Goal: Task Accomplishment & Management: Manage account settings

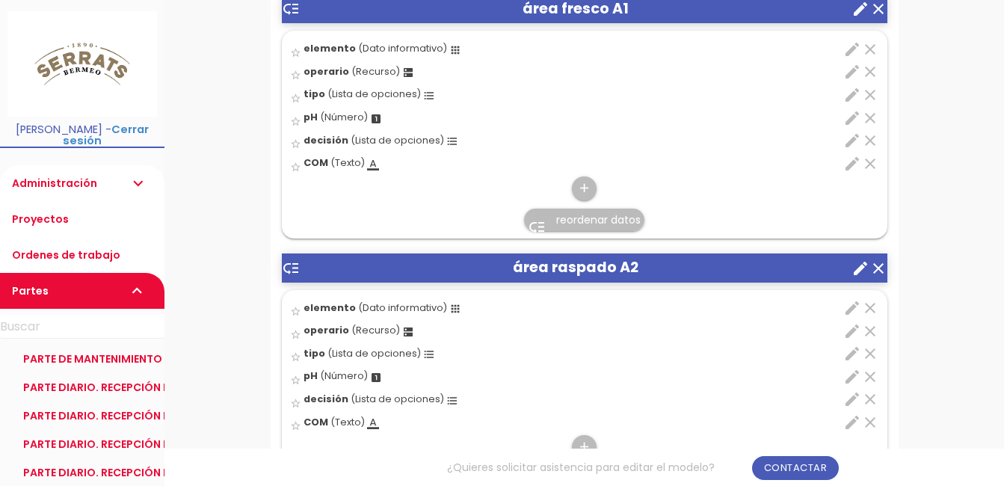
scroll to position [598, 0]
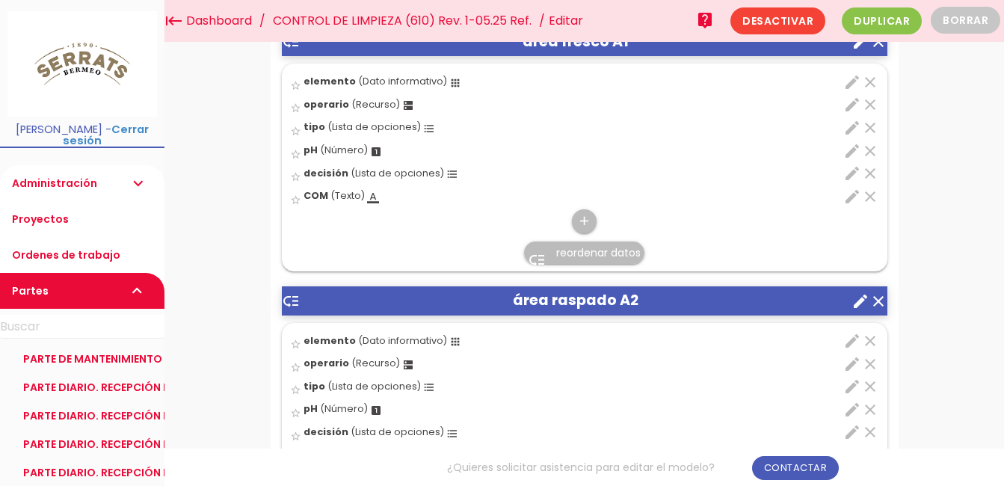
click at [855, 79] on icon "edit" at bounding box center [852, 82] width 18 height 18
select select "2153"
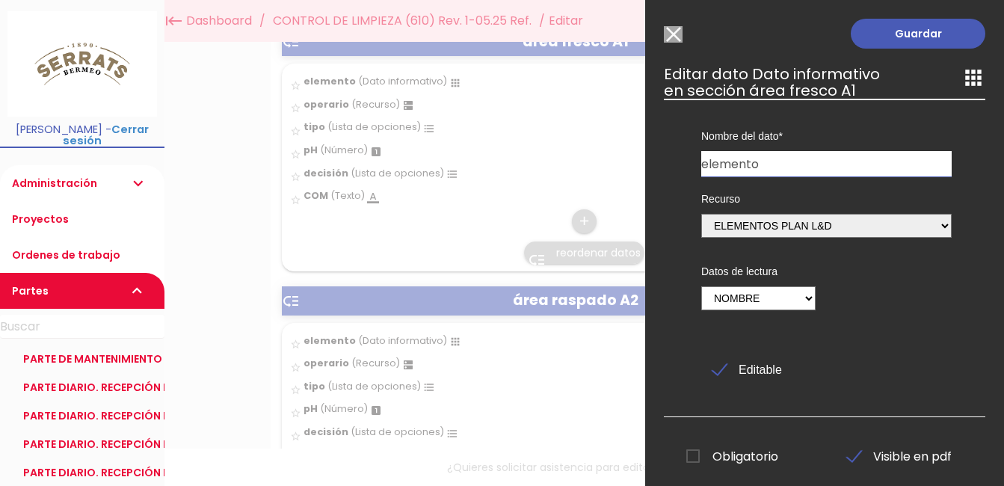
click at [675, 36] on input "Modelo sin Ordenes de trabajo" at bounding box center [673, 34] width 19 height 16
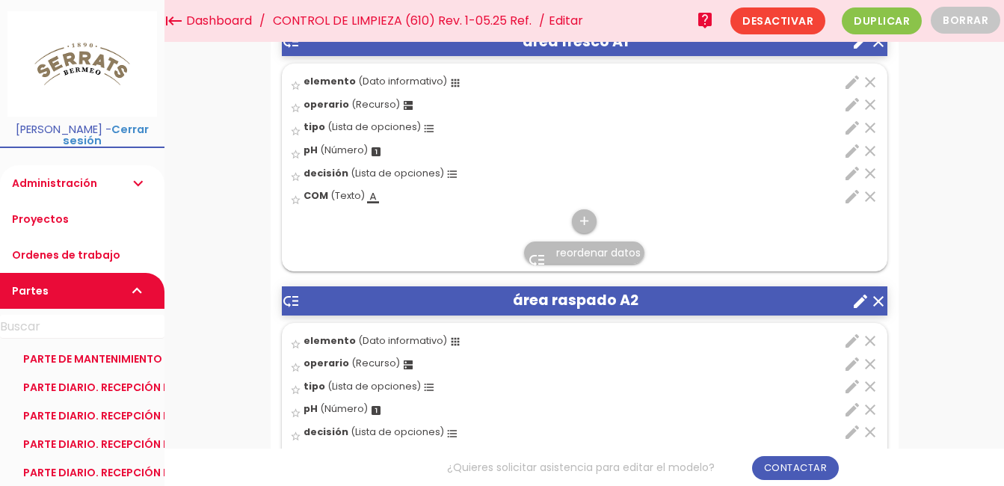
click at [76, 170] on link "Administración expand_more" at bounding box center [82, 183] width 164 height 36
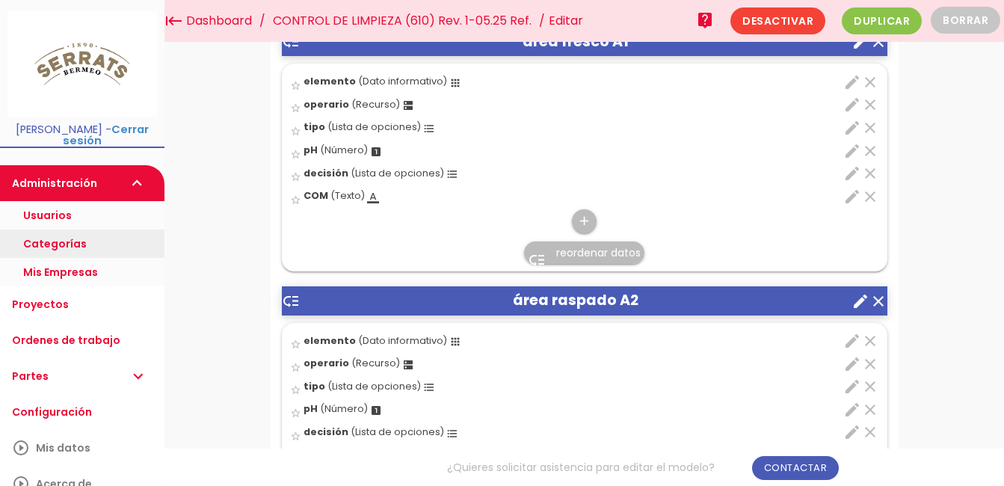
click at [82, 232] on link "Categorías" at bounding box center [82, 244] width 164 height 28
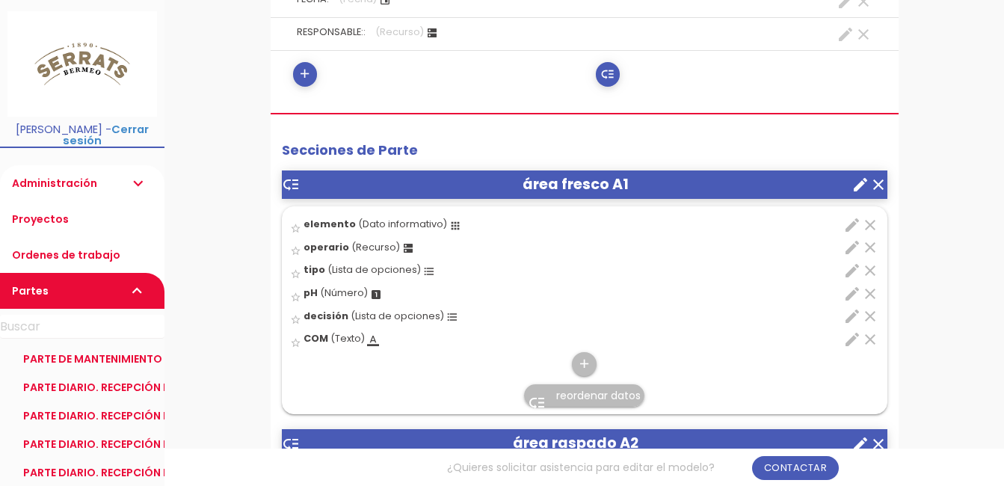
scroll to position [523, 0]
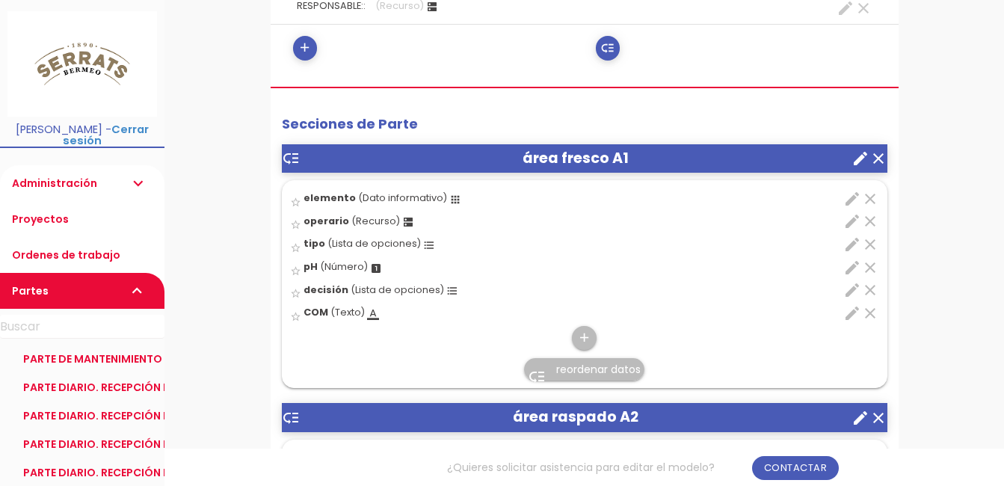
click at [852, 196] on icon "edit" at bounding box center [852, 199] width 18 height 18
select select "2153"
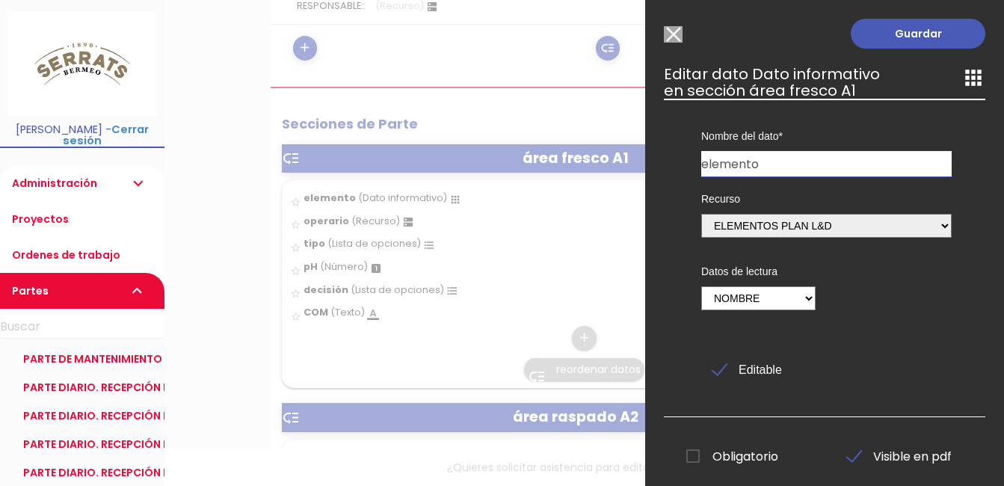
click at [679, 31] on input "Modelo sin Ordenes de trabajo" at bounding box center [673, 34] width 19 height 16
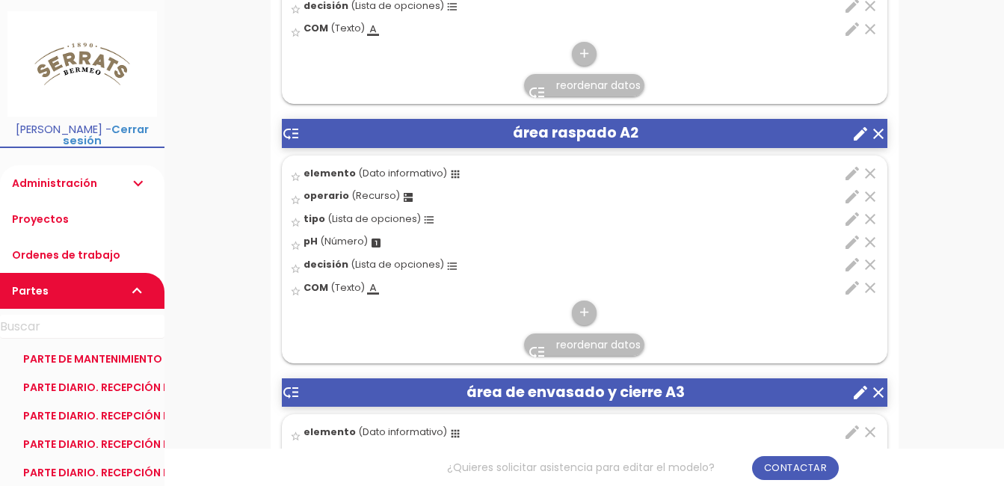
scroll to position [822, 0]
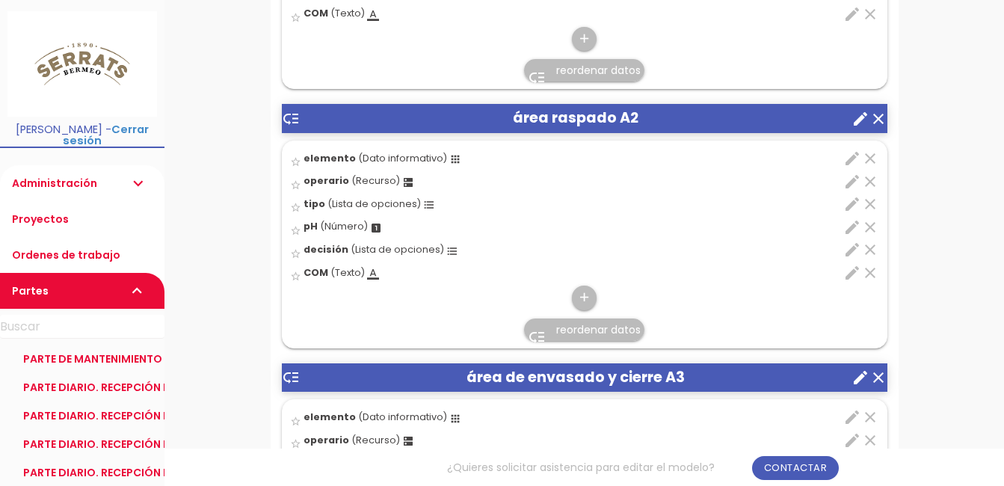
click at [850, 159] on icon "edit" at bounding box center [852, 159] width 18 height 18
select select "2153"
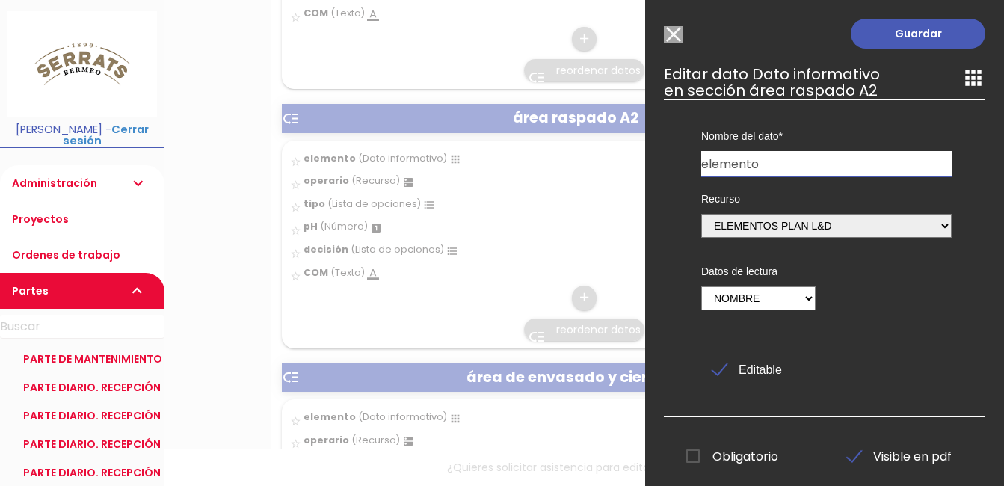
click at [673, 32] on input "Modelo sin Ordenes de trabajo" at bounding box center [673, 34] width 19 height 16
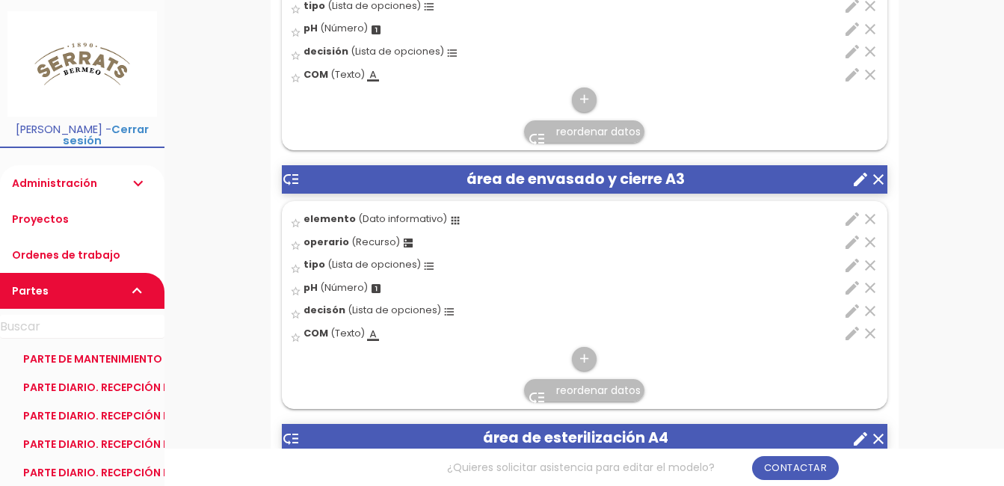
scroll to position [1047, 0]
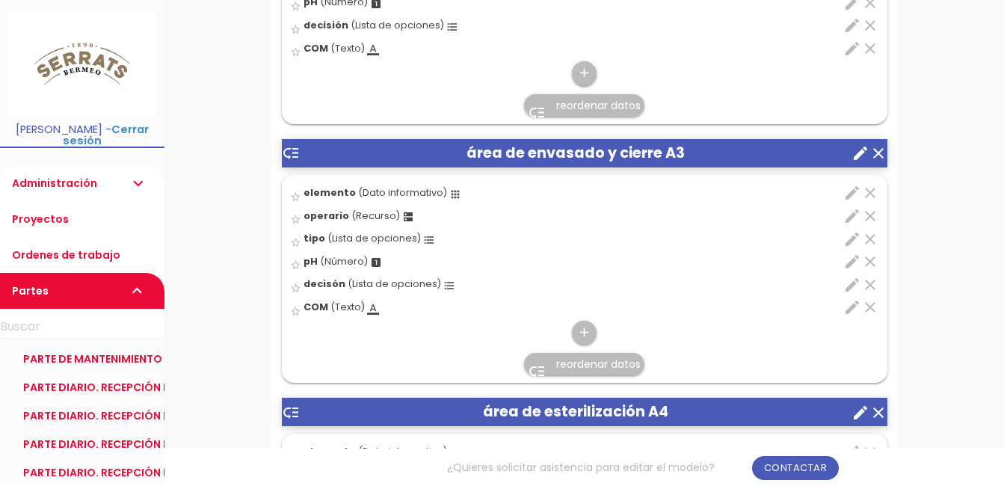
click at [849, 192] on icon "edit" at bounding box center [852, 193] width 18 height 18
select select "2153"
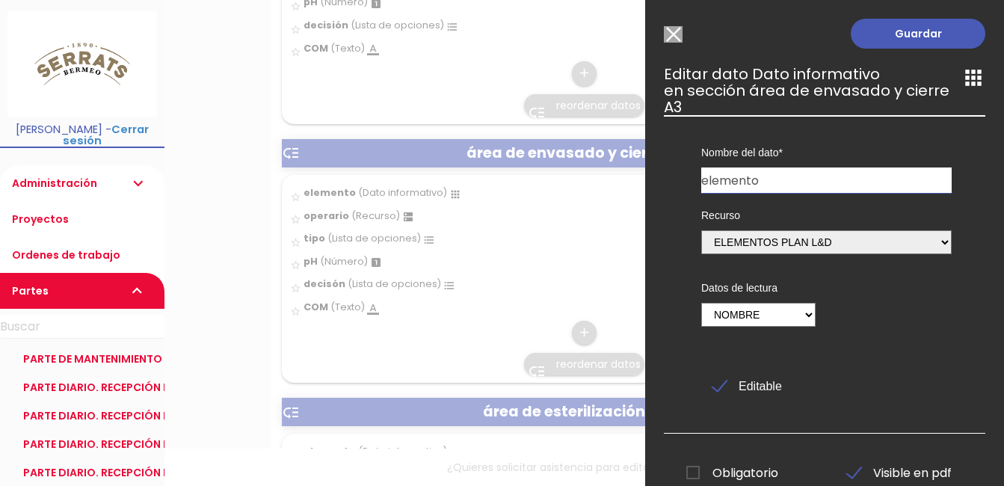
click at [679, 34] on input "Modelo sin Ordenes de trabajo" at bounding box center [673, 34] width 19 height 16
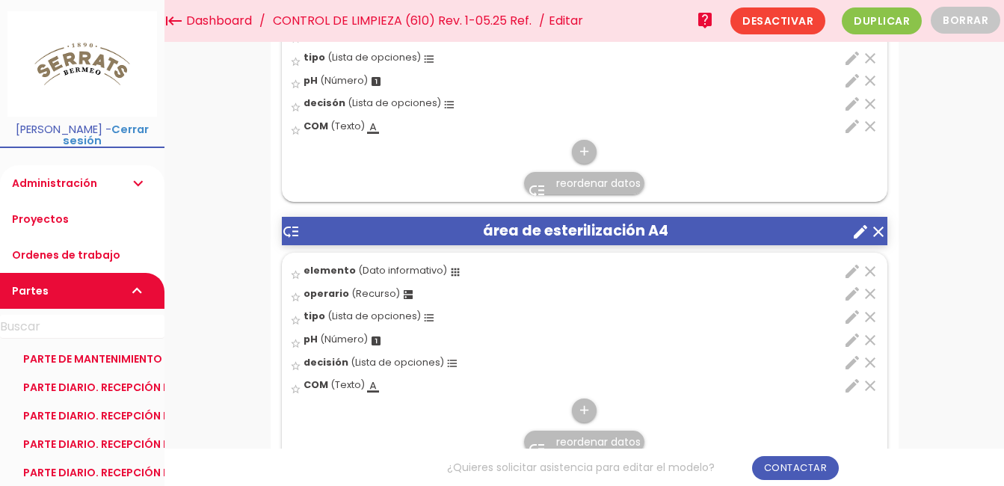
scroll to position [1271, 0]
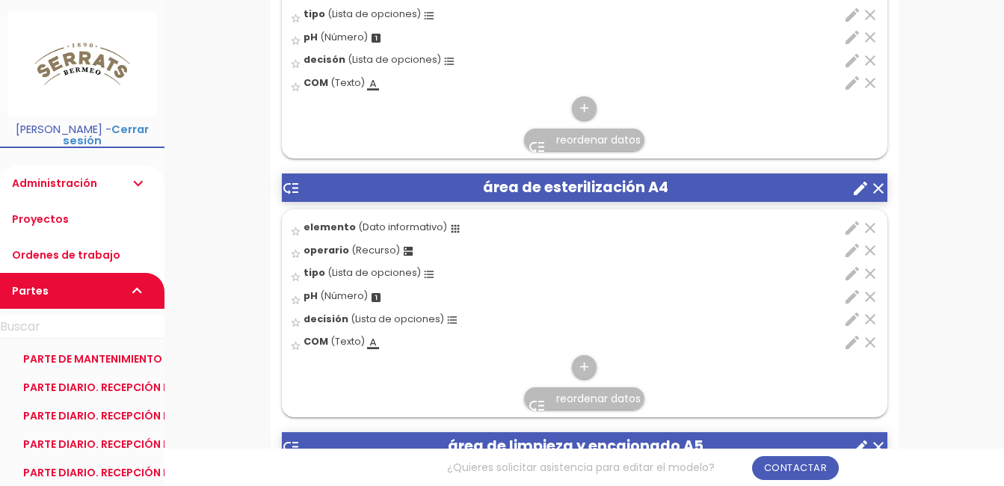
click at [847, 230] on icon "edit" at bounding box center [852, 228] width 18 height 18
select select "2153"
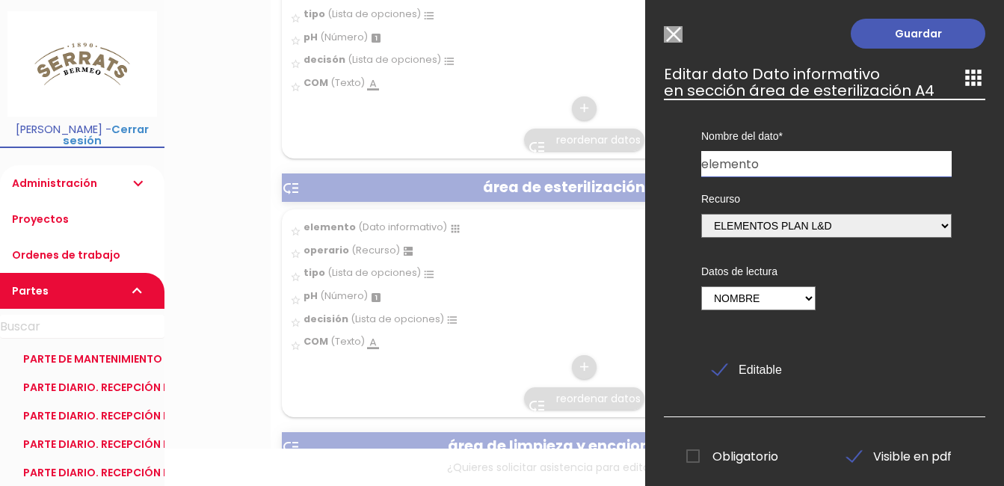
click at [668, 35] on input "Modelo sin Ordenes de trabajo" at bounding box center [673, 34] width 19 height 16
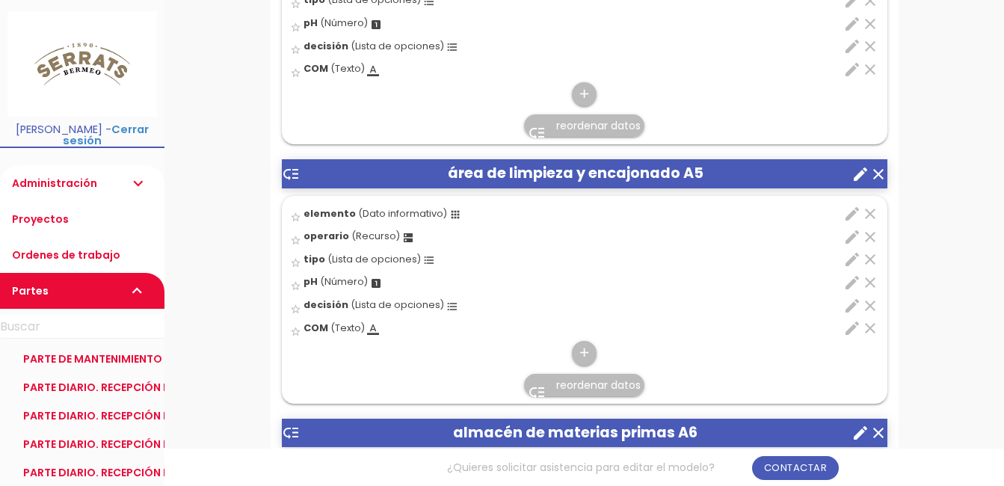
scroll to position [1570, 0]
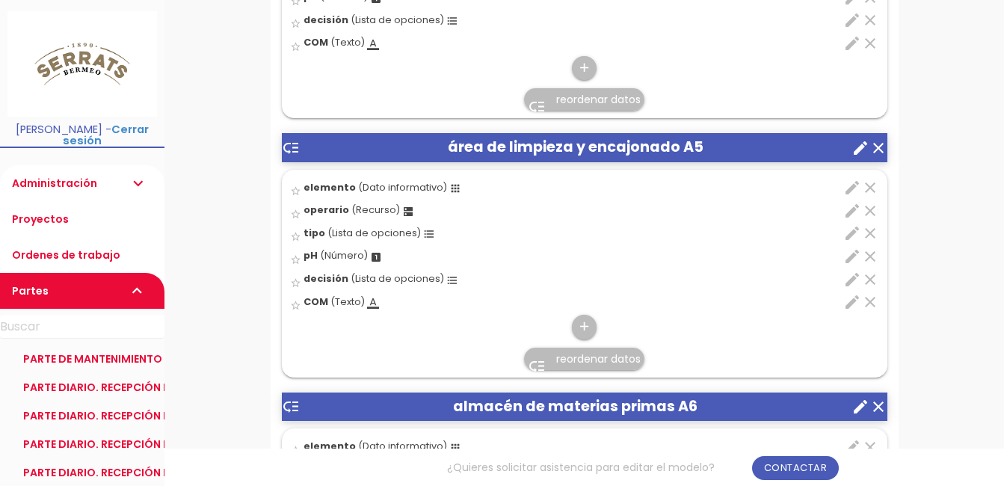
click at [849, 190] on icon "edit" at bounding box center [852, 188] width 18 height 18
select select "2153"
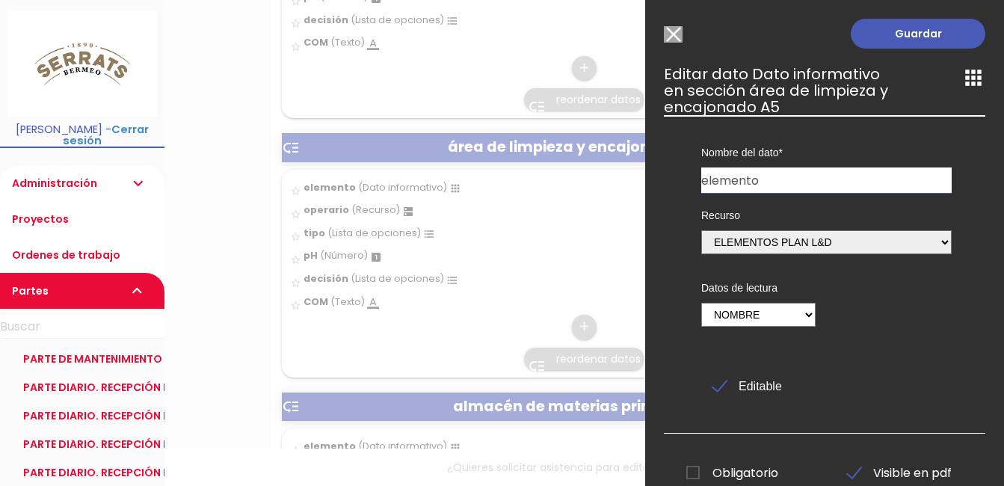
click at [675, 37] on input "Modelo sin Ordenes de trabajo" at bounding box center [673, 34] width 19 height 16
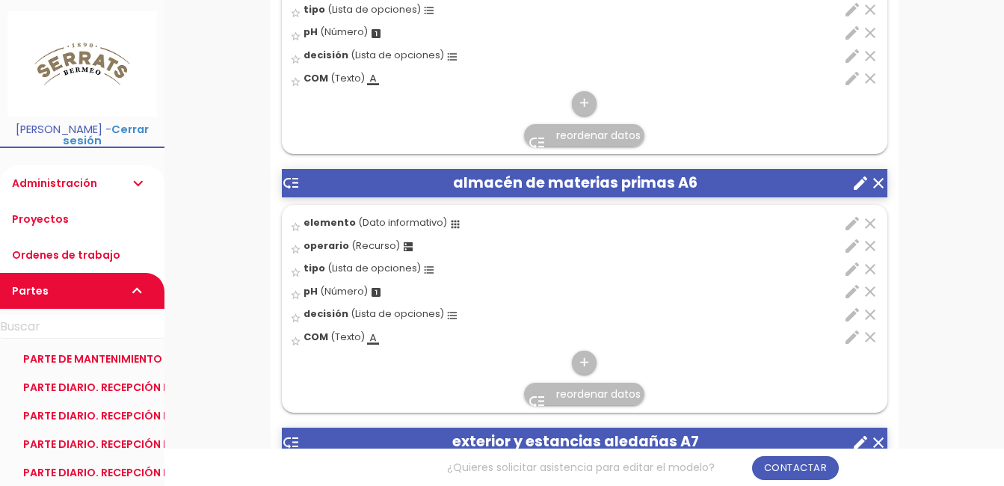
scroll to position [1795, 0]
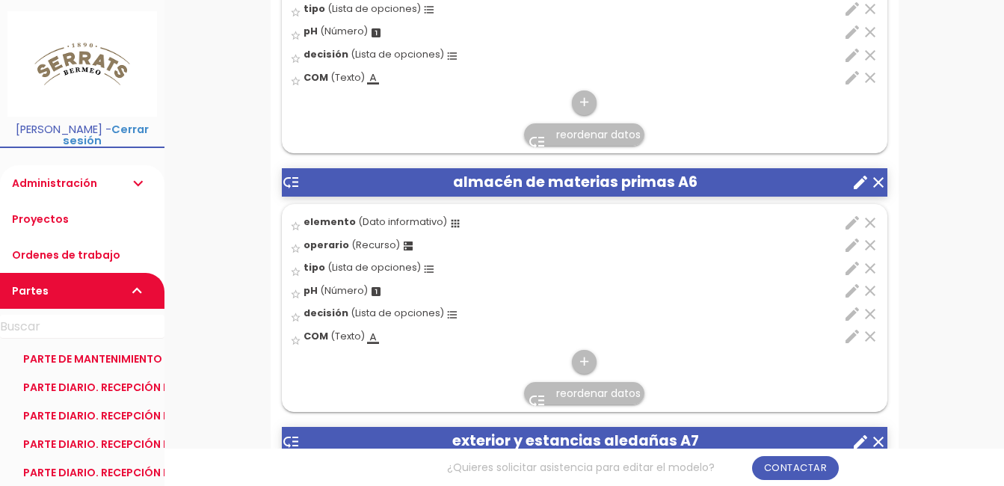
click at [846, 225] on icon "edit" at bounding box center [852, 223] width 18 height 18
select select "2153"
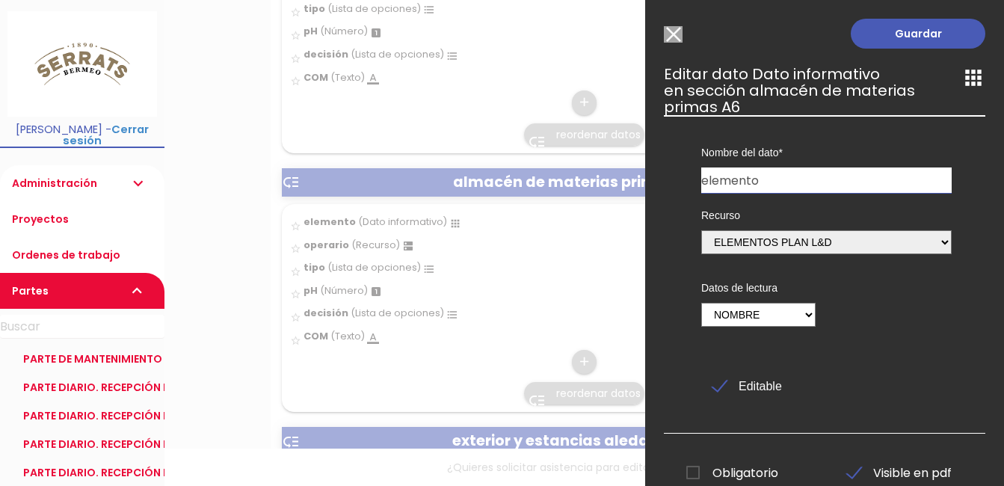
click at [672, 32] on input "Modelo sin Ordenes de trabajo" at bounding box center [673, 34] width 19 height 16
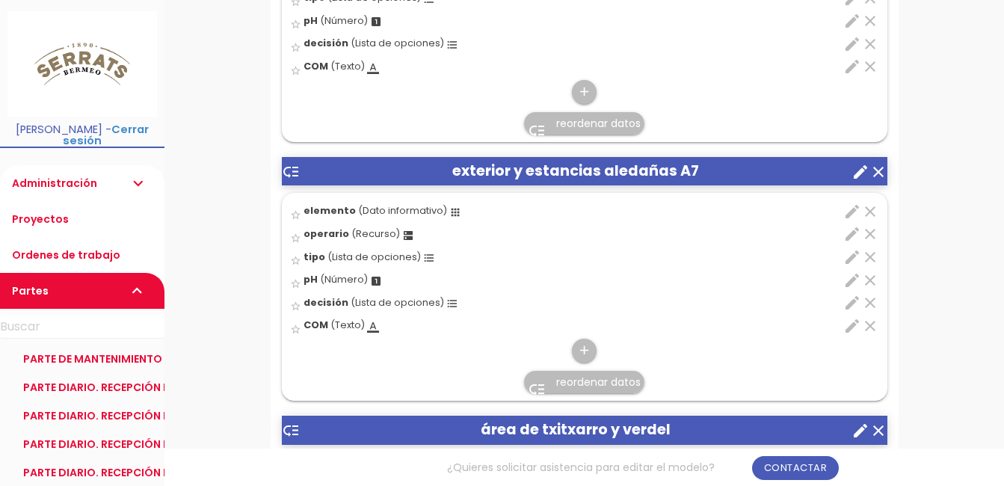
scroll to position [2094, 0]
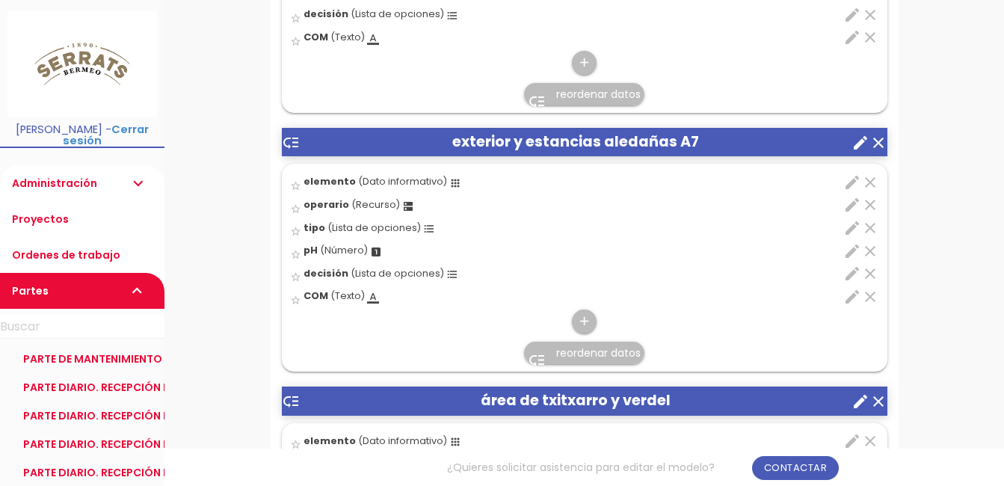
click at [845, 185] on icon "edit" at bounding box center [852, 182] width 18 height 18
select select "2153"
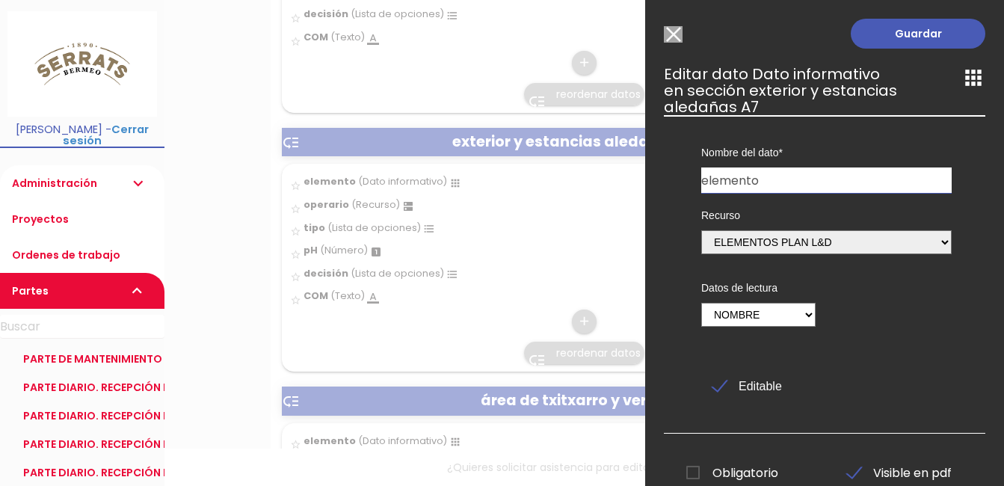
click at [675, 33] on input "Modelo sin Ordenes de trabajo" at bounding box center [673, 34] width 19 height 16
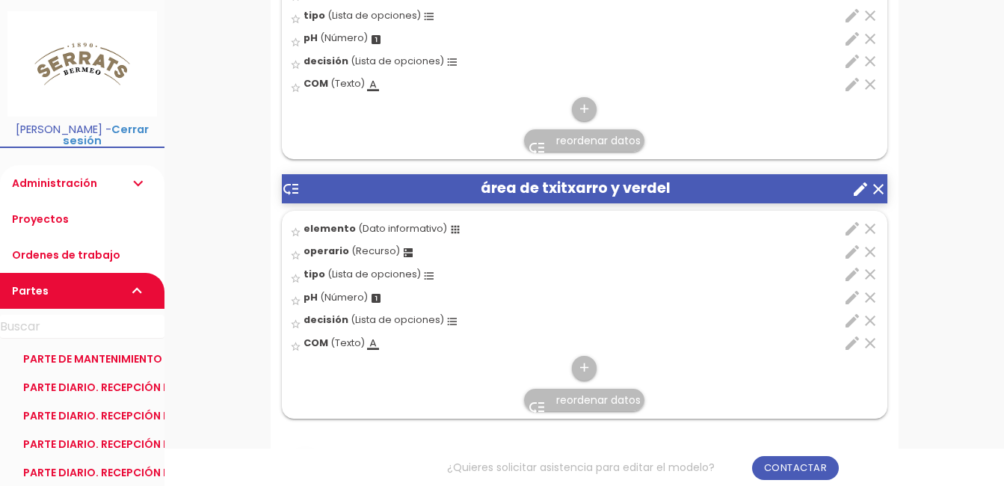
scroll to position [2318, 0]
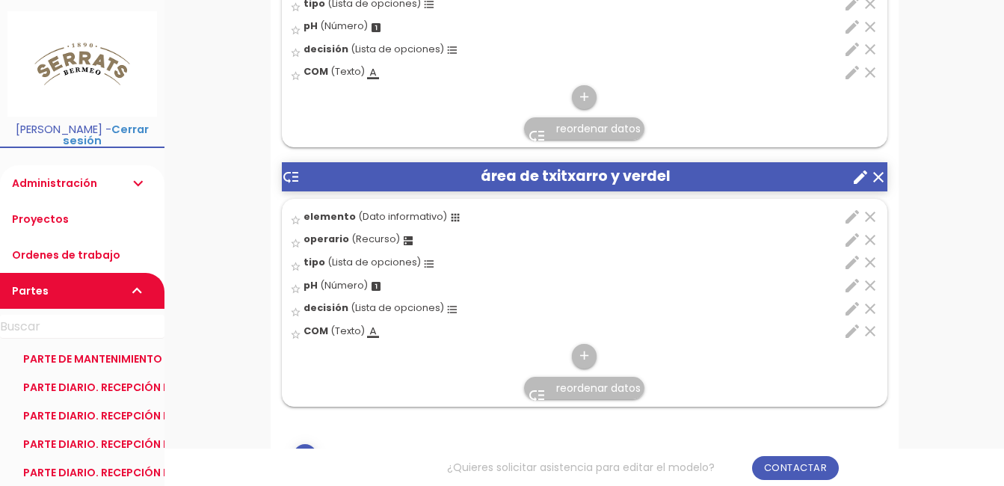
click at [846, 217] on icon "edit" at bounding box center [852, 217] width 18 height 18
select select "1947"
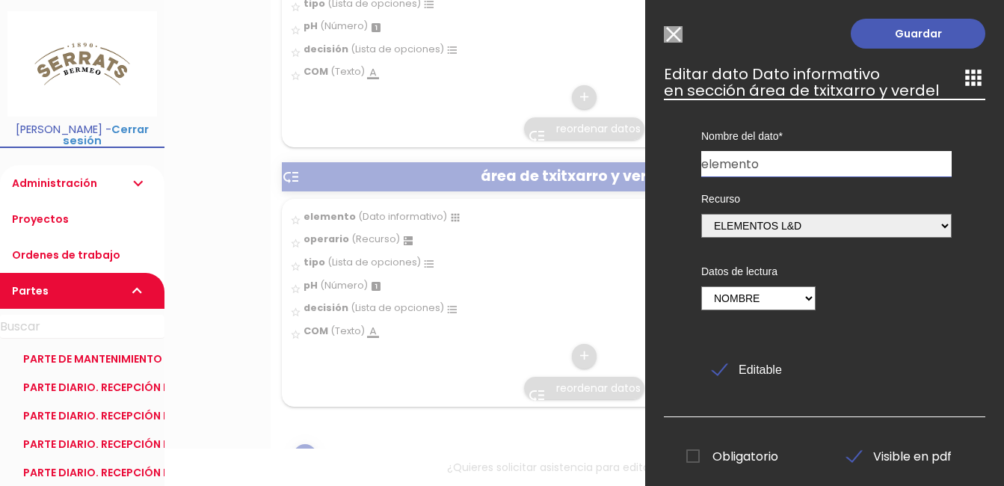
click at [675, 34] on input "Modelo sin Ordenes de trabajo" at bounding box center [673, 34] width 19 height 16
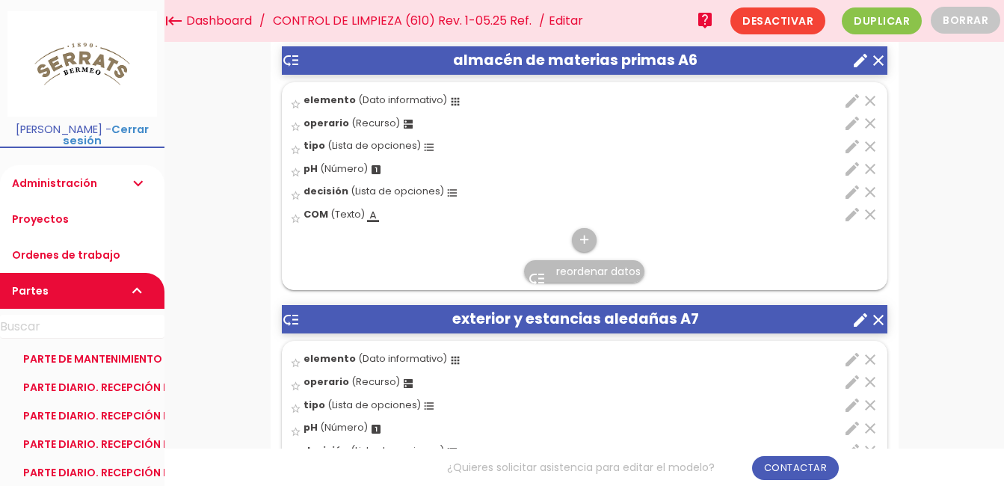
scroll to position [1720, 0]
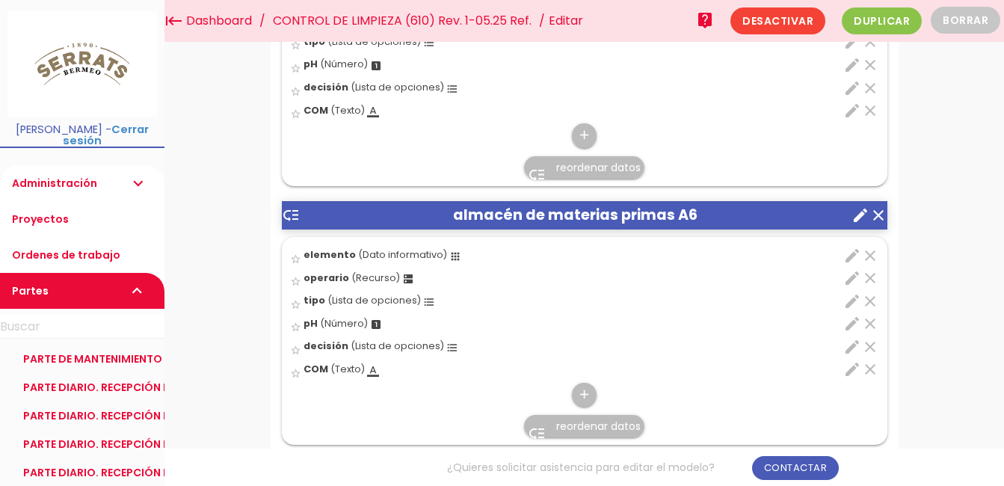
click at [365, 20] on link "CONTROL DE LIMPIEZA (610) Rev. 1-05.25 Ref." at bounding box center [402, 21] width 266 height 42
